Goal: Task Accomplishment & Management: Complete application form

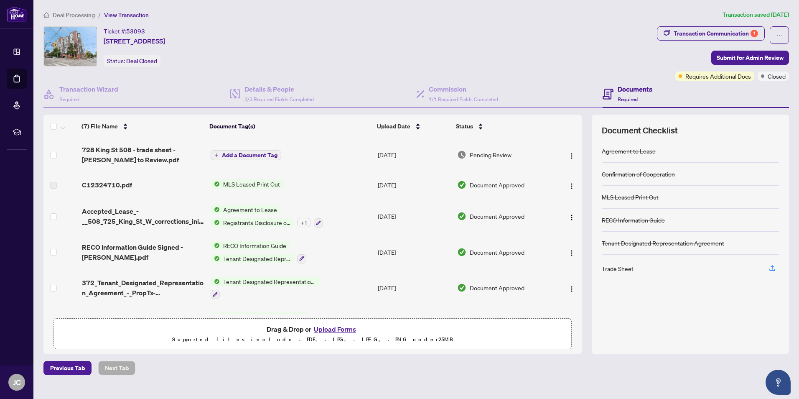
click at [640, 269] on div "Trade Sheet" at bounding box center [690, 269] width 177 height 28
click at [180, 155] on span "728 King St 508 - trade sheet - [PERSON_NAME] to Review.pdf" at bounding box center [143, 155] width 122 height 20
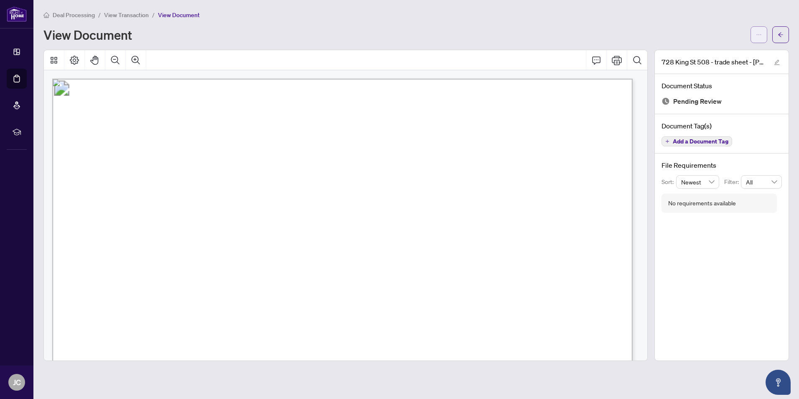
click at [761, 34] on icon "ellipsis" at bounding box center [759, 35] width 6 height 6
click at [742, 51] on span "Download" at bounding box center [729, 52] width 64 height 9
click at [761, 32] on icon "ellipsis" at bounding box center [759, 35] width 6 height 6
click at [652, 30] on div "View Document" at bounding box center [394, 34] width 702 height 13
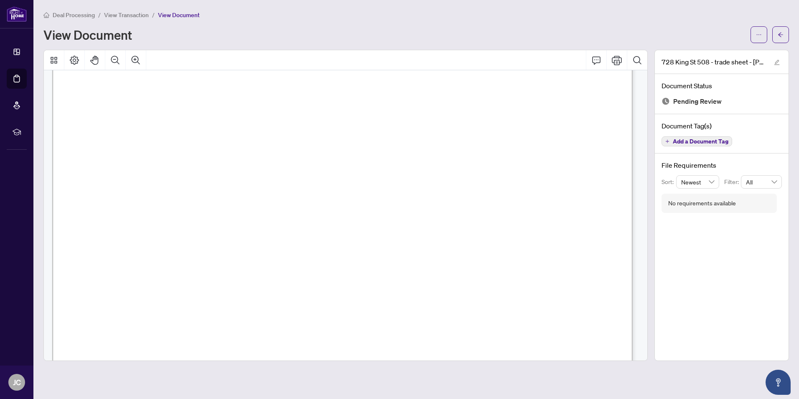
scroll to position [478, 0]
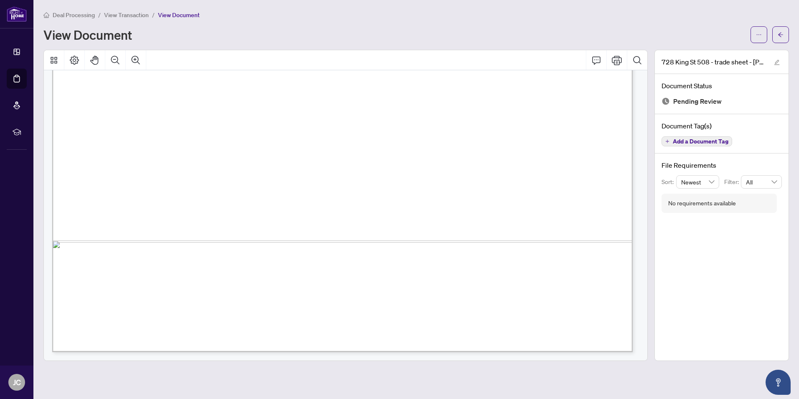
click at [176, 17] on span "View Document" at bounding box center [179, 15] width 42 height 8
click at [128, 18] on li "View Transaction" at bounding box center [126, 15] width 45 height 10
drag, startPoint x: 128, startPoint y: 18, endPoint x: 69, endPoint y: 15, distance: 58.6
click at [69, 15] on span "Deal Processing" at bounding box center [74, 15] width 42 height 8
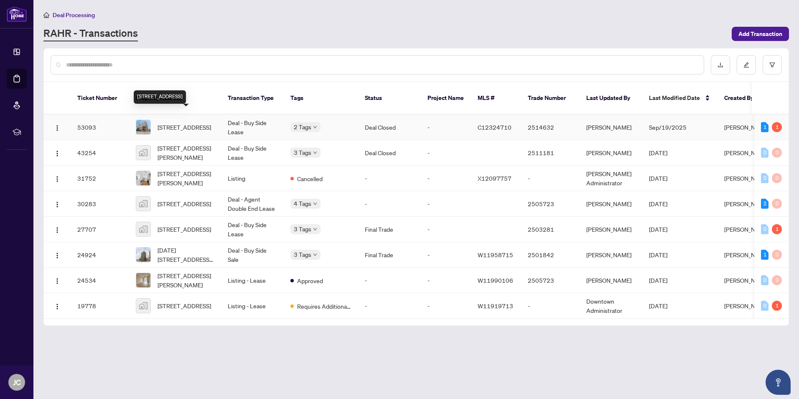
click at [207, 122] on span "[STREET_ADDRESS]" at bounding box center [185, 126] width 54 height 9
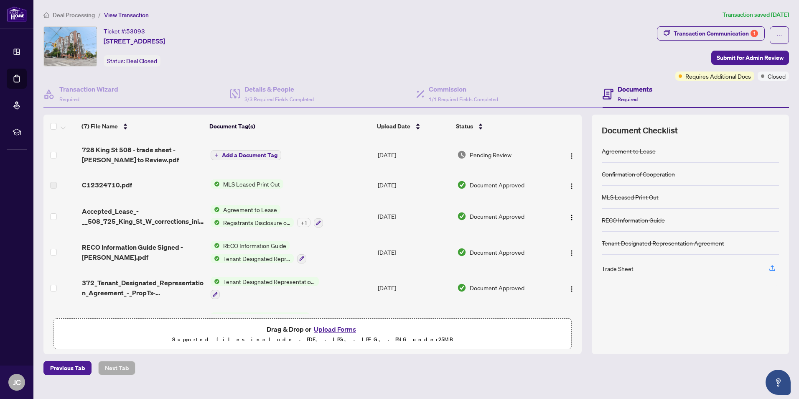
scroll to position [64, 0]
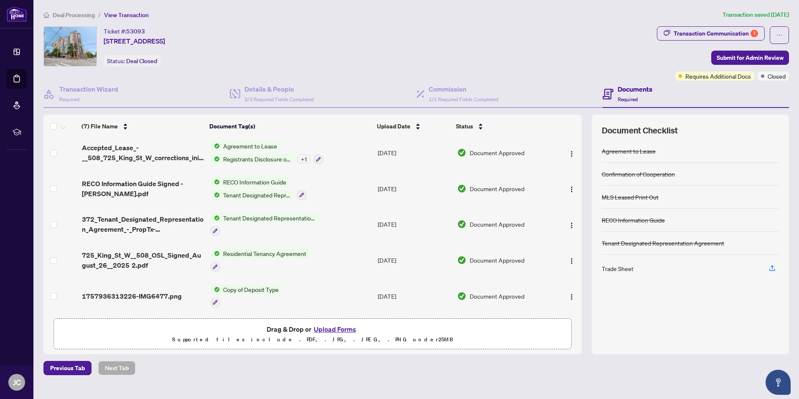
click at [340, 331] on button "Upload Forms" at bounding box center [334, 329] width 47 height 11
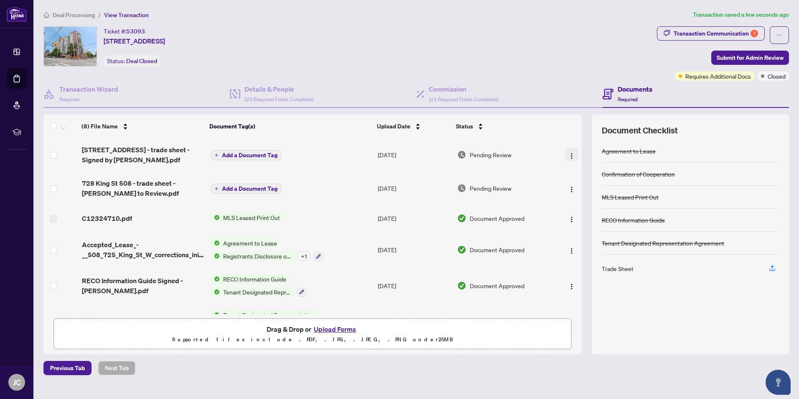
click at [569, 156] on img "button" at bounding box center [572, 156] width 7 height 7
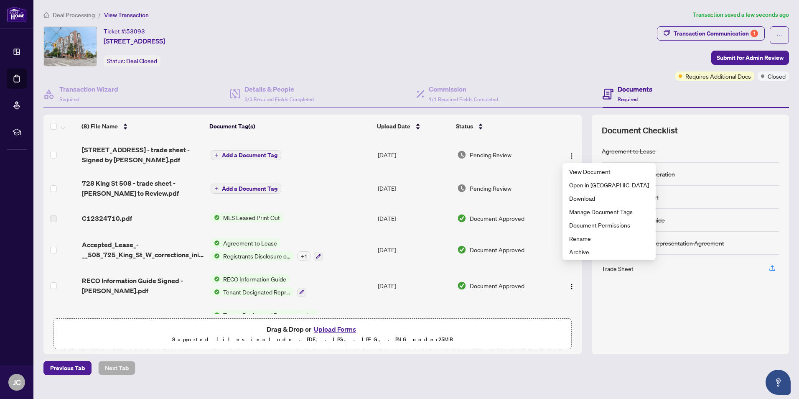
click at [238, 154] on span "Add a Document Tag" at bounding box center [250, 155] width 56 height 6
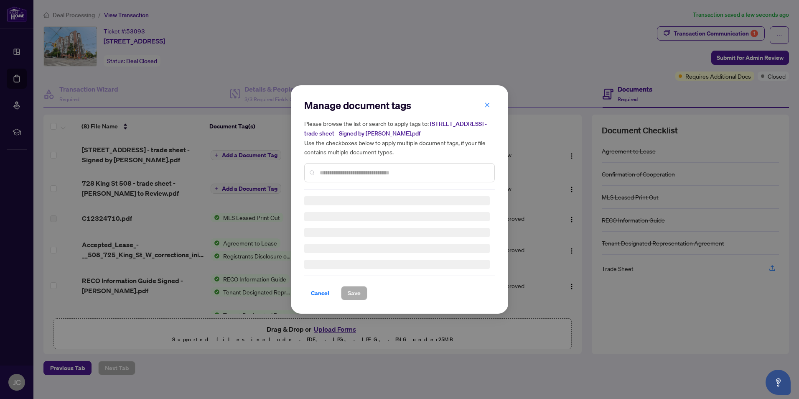
click at [366, 171] on input "text" at bounding box center [404, 172] width 168 height 9
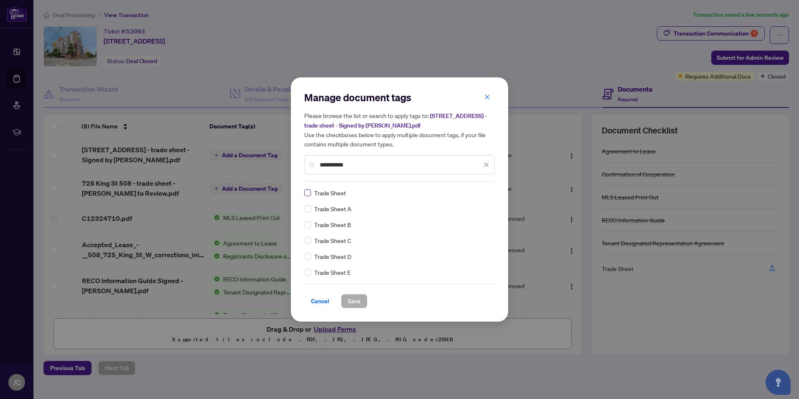
type input "**********"
click at [355, 304] on span "Save" at bounding box center [354, 300] width 13 height 13
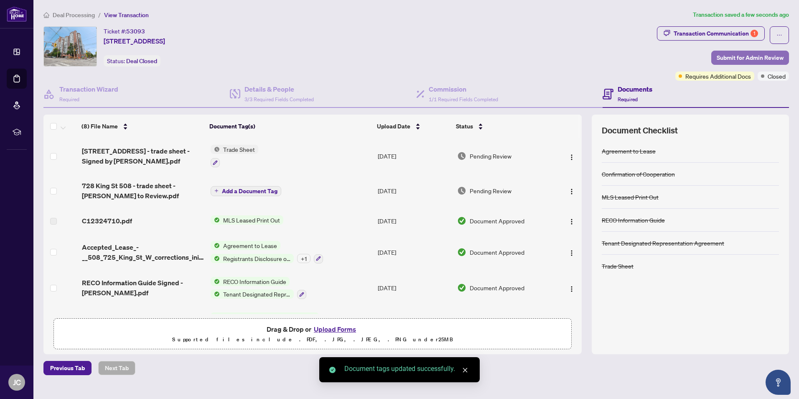
click at [727, 54] on span "Submit for Admin Review" at bounding box center [750, 57] width 67 height 13
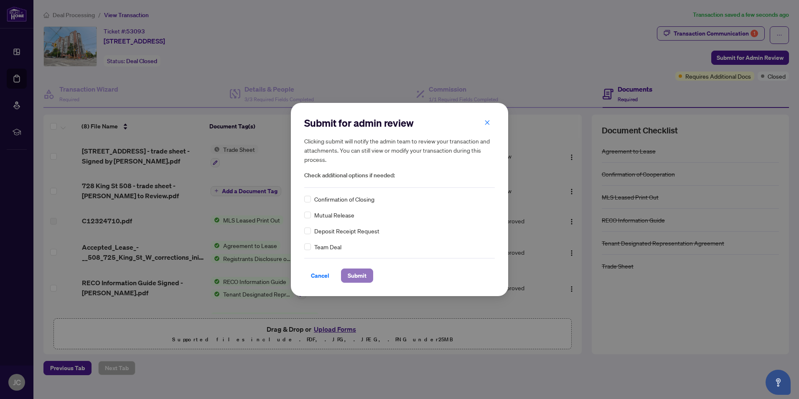
click at [353, 276] on span "Submit" at bounding box center [357, 275] width 19 height 13
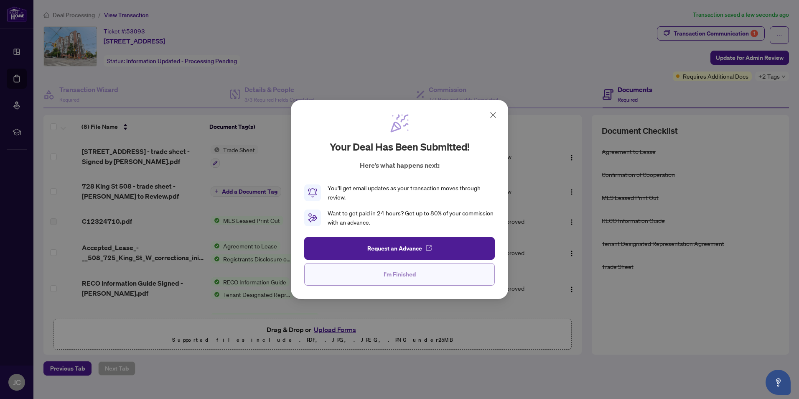
click at [434, 274] on button "I'm Finished" at bounding box center [399, 274] width 191 height 23
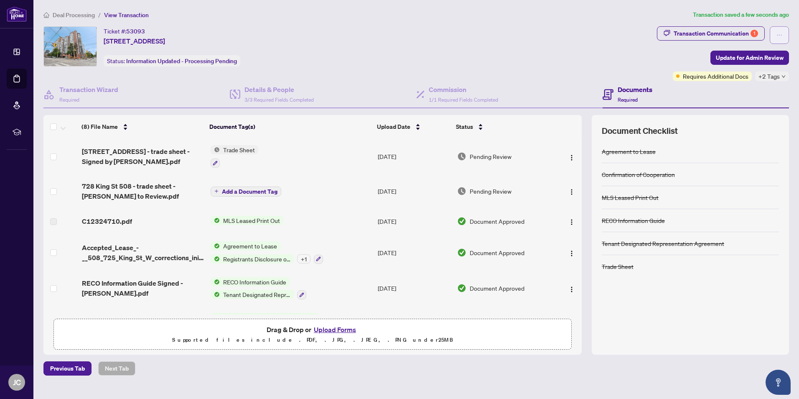
click at [788, 37] on button "button" at bounding box center [779, 35] width 19 height 18
click at [705, 32] on div "Transaction Communication 1" at bounding box center [716, 33] width 84 height 13
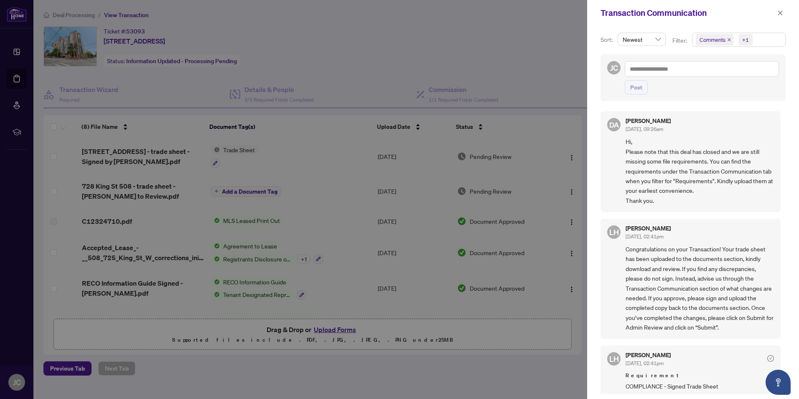
scroll to position [109, 0]
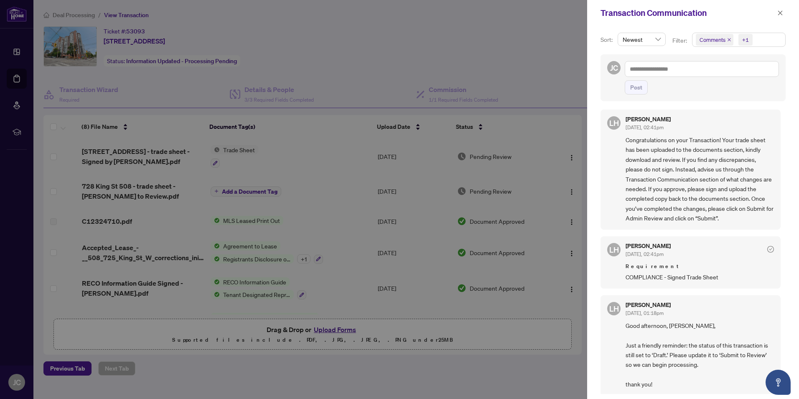
click at [487, 100] on div at bounding box center [399, 199] width 799 height 399
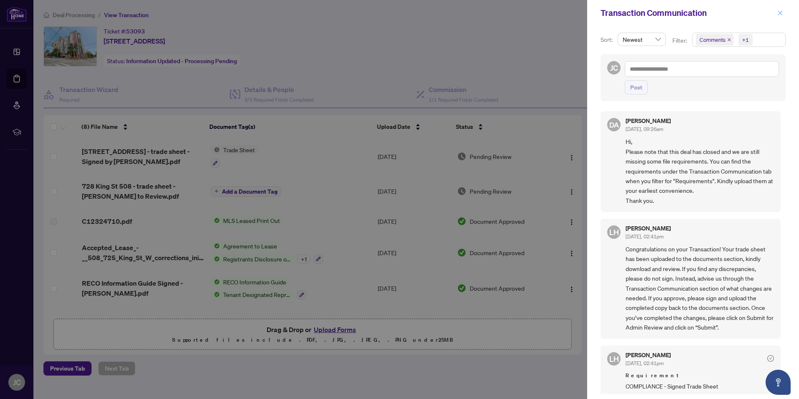
click at [782, 17] on span "button" at bounding box center [781, 12] width 6 height 13
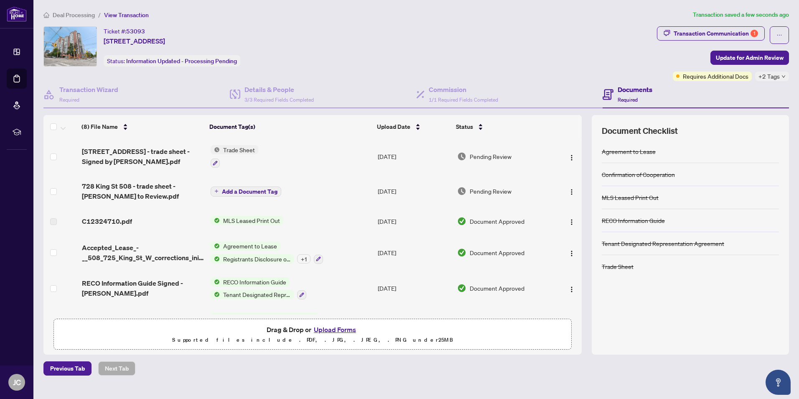
click at [632, 100] on span "Required" at bounding box center [628, 100] width 20 height 6
click at [749, 40] on div "Transaction Communication 1" at bounding box center [716, 33] width 84 height 13
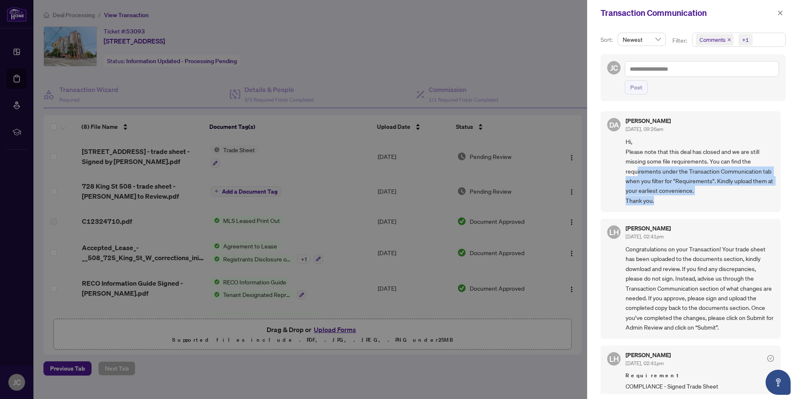
drag, startPoint x: 719, startPoint y: 202, endPoint x: 638, endPoint y: 168, distance: 87.8
click at [638, 168] on span "Hi, Please note that this deal has closed and we are still missing some file re…" at bounding box center [700, 171] width 148 height 69
drag, startPoint x: 638, startPoint y: 168, endPoint x: 717, endPoint y: 196, distance: 83.6
click at [717, 196] on span "Hi, Please note that this deal has closed and we are still missing some file re…" at bounding box center [700, 171] width 148 height 69
click at [658, 39] on span "Newest" at bounding box center [642, 39] width 38 height 13
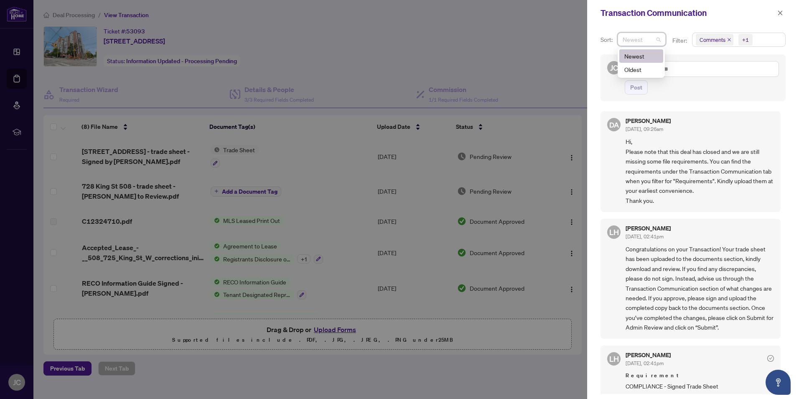
click at [660, 40] on div "Newest" at bounding box center [642, 39] width 48 height 13
click at [778, 13] on icon "close" at bounding box center [781, 13] width 6 height 6
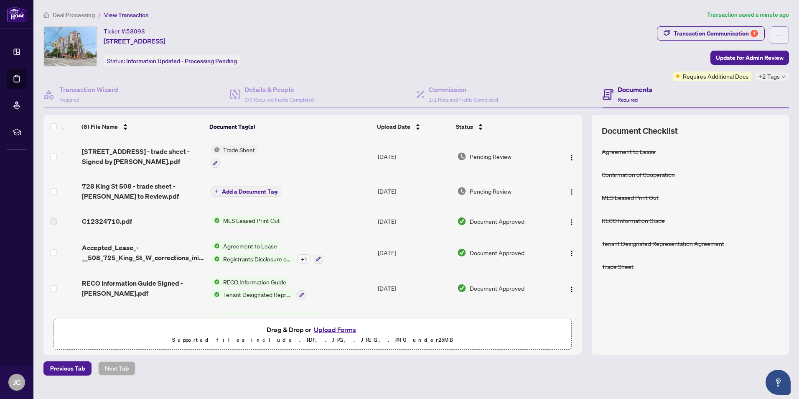
click at [777, 31] on span "button" at bounding box center [780, 34] width 6 height 13
click at [714, 78] on span "Requires Additional Docs" at bounding box center [716, 75] width 66 height 9
click at [730, 76] on span "Requires Additional Docs" at bounding box center [716, 75] width 66 height 9
click at [787, 78] on div "+2 Tags" at bounding box center [772, 76] width 34 height 10
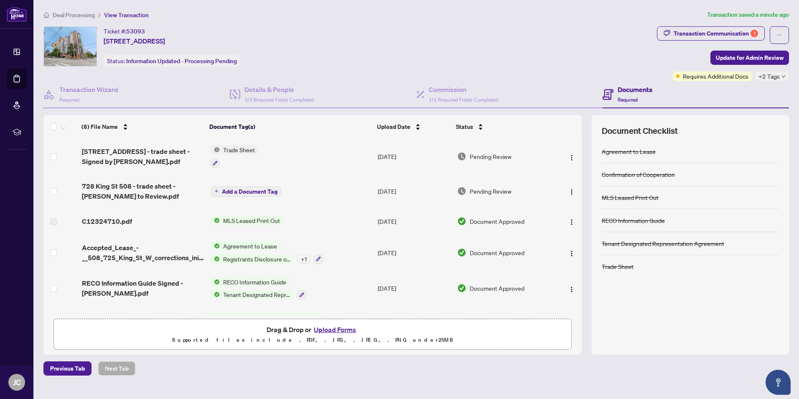
click at [686, 78] on span "Requires Additional Docs" at bounding box center [716, 75] width 66 height 9
drag, startPoint x: 686, startPoint y: 78, endPoint x: 626, endPoint y: 95, distance: 62.1
click at [626, 95] on div "Documents Required" at bounding box center [635, 94] width 35 height 20
click at [626, 97] on span "Required" at bounding box center [628, 100] width 20 height 6
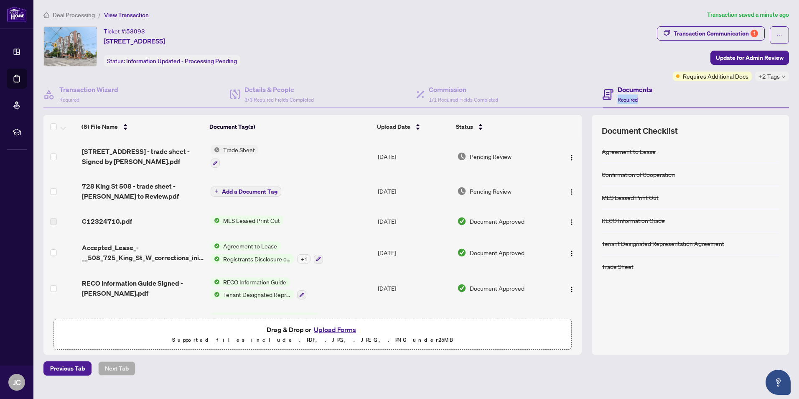
click at [626, 97] on span "Required" at bounding box center [628, 100] width 20 height 6
click at [727, 27] on div "Transaction Communication 1" at bounding box center [716, 33] width 84 height 13
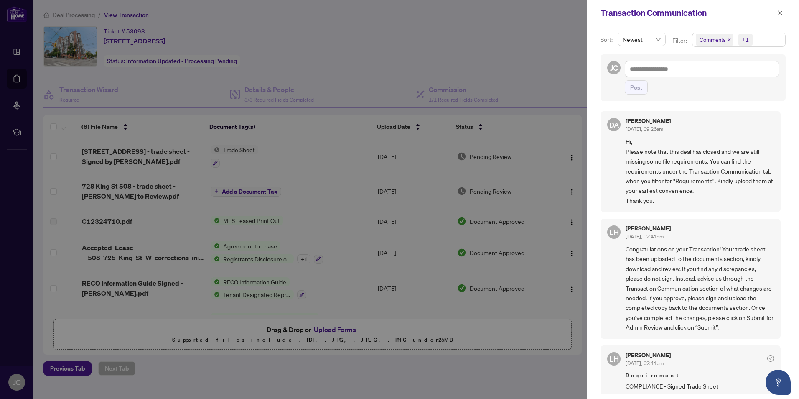
click at [548, 43] on div at bounding box center [399, 199] width 799 height 399
click at [553, 46] on div at bounding box center [399, 199] width 799 height 399
click at [655, 41] on span "Newest" at bounding box center [642, 39] width 38 height 13
click at [756, 36] on span "Comments +1" at bounding box center [739, 39] width 93 height 13
click at [744, 85] on span "Requirements" at bounding box center [743, 86] width 74 height 10
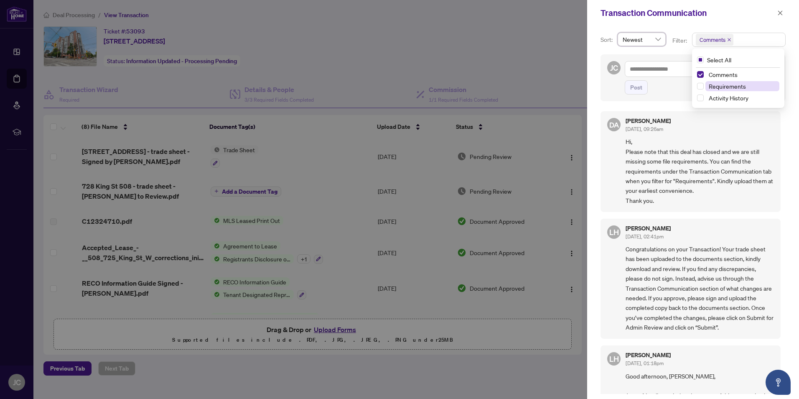
click at [743, 90] on span "Requirements" at bounding box center [743, 86] width 74 height 10
click at [700, 73] on span "Select Comments" at bounding box center [700, 74] width 7 height 7
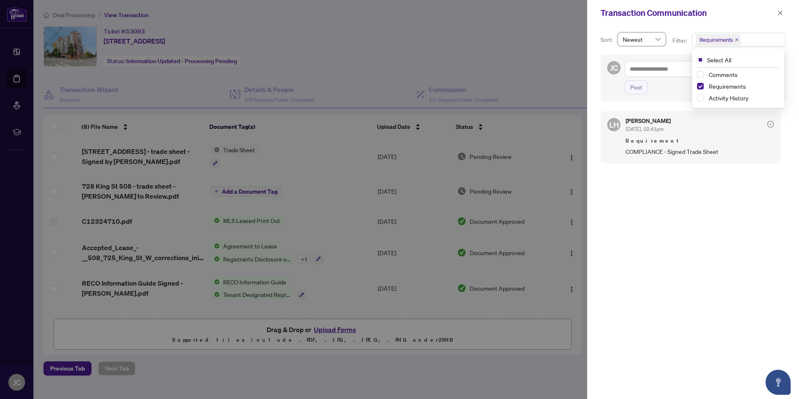
click at [672, 192] on div "LH Lulu Hao Sep/18/2025, 02:41pm Requirement COMPLIANCE - Signed Trade Sheet" at bounding box center [693, 250] width 185 height 288
click at [748, 36] on span "Requirements" at bounding box center [739, 39] width 93 height 13
click at [699, 74] on span "Select Comments" at bounding box center [700, 74] width 7 height 7
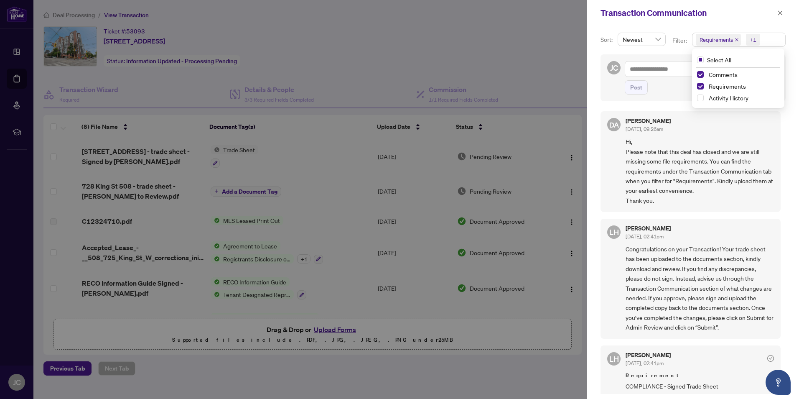
click at [708, 212] on div "DA Dalal Alayoubi Sep/22/2025, 09:26am Hi, Please note that this deal has close…" at bounding box center [693, 250] width 185 height 288
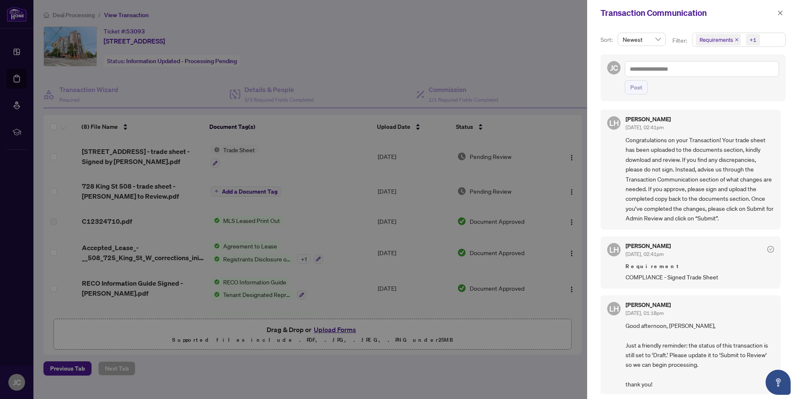
click at [554, 50] on div at bounding box center [399, 199] width 799 height 399
click at [778, 13] on icon "close" at bounding box center [781, 13] width 6 height 6
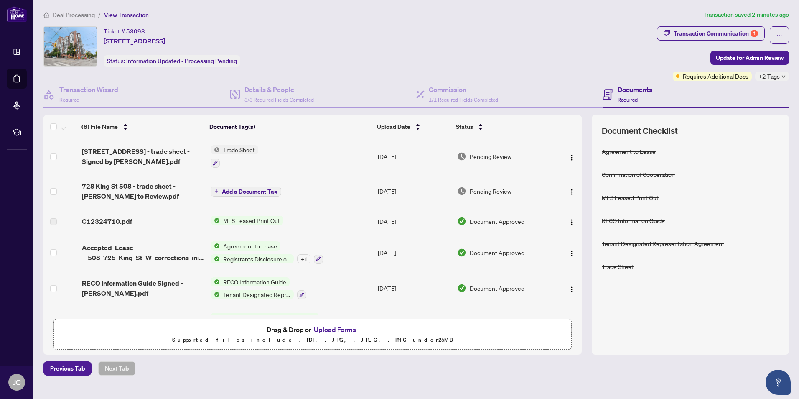
click at [560, 47] on div "Ticket #: 53093 508-725 King St, Toronto, Ontario M5V 2W9, Canada Status: Infor…" at bounding box center [348, 46] width 610 height 40
